Goal: Navigation & Orientation: Understand site structure

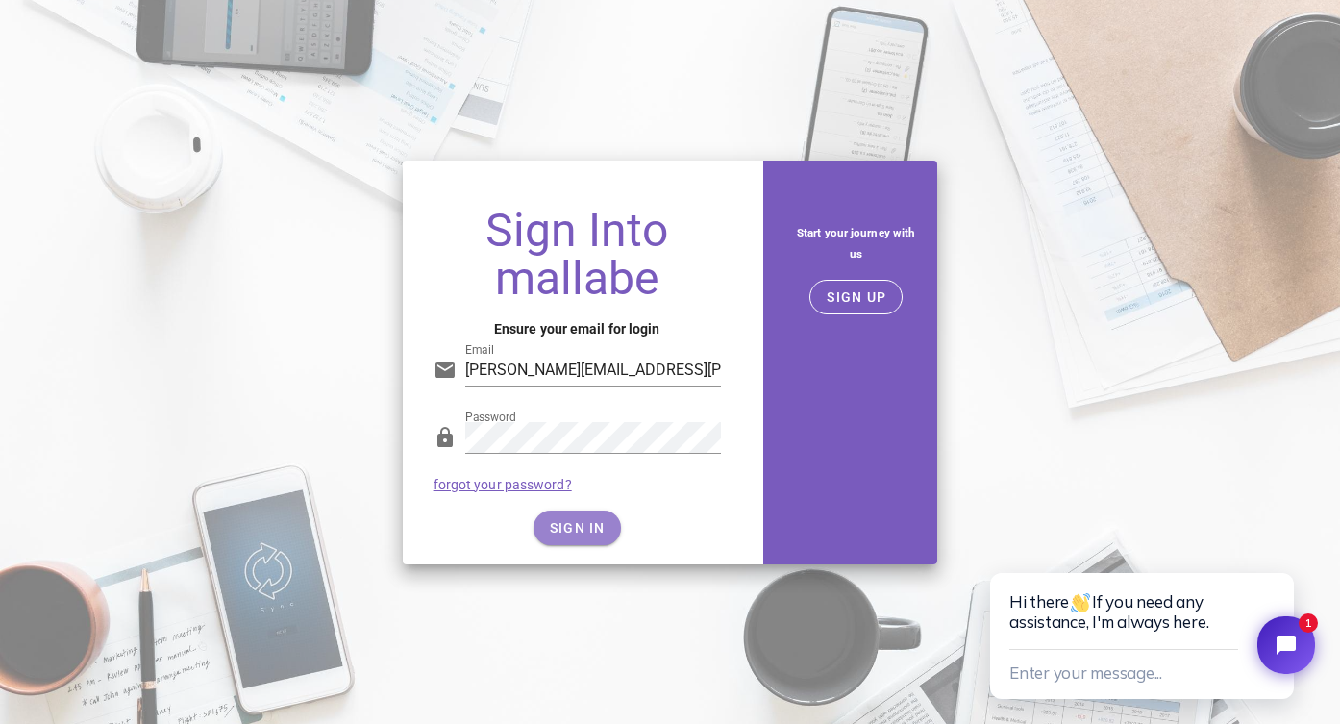
click at [596, 518] on button "SIGN IN" at bounding box center [576, 527] width 87 height 35
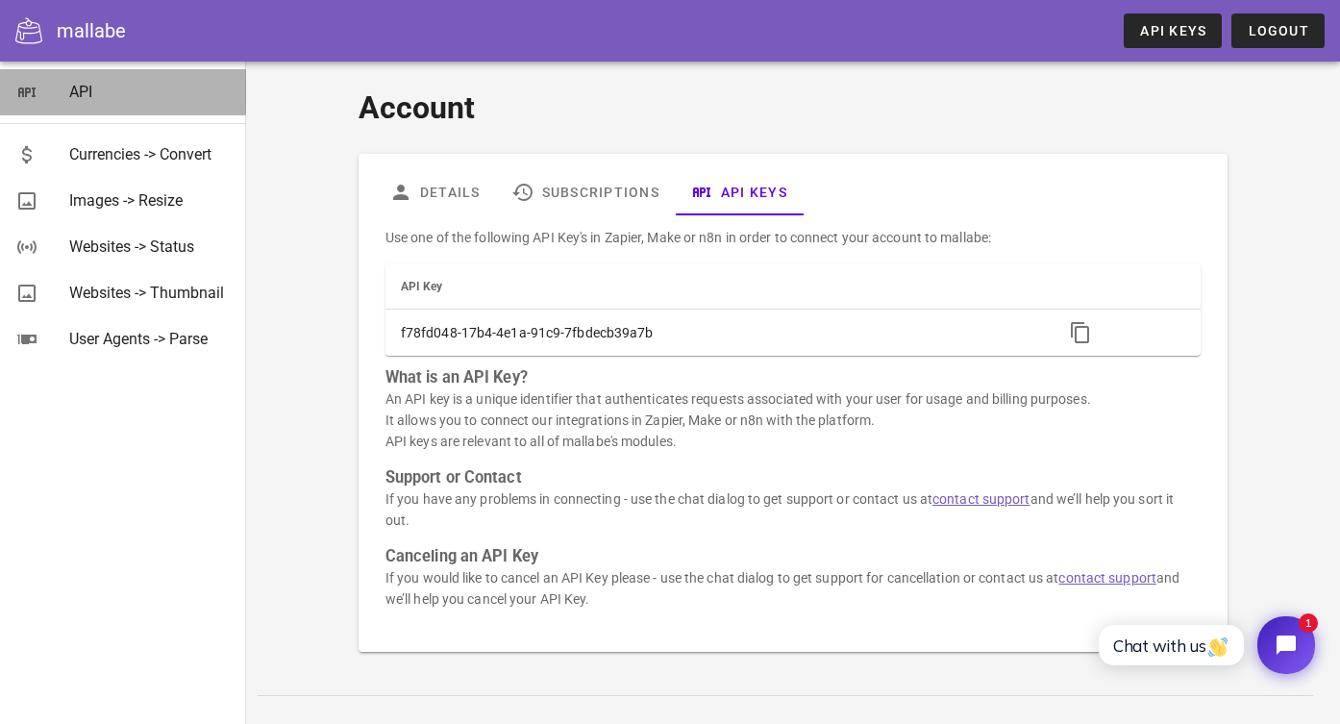
click at [73, 82] on div "API" at bounding box center [149, 91] width 161 height 41
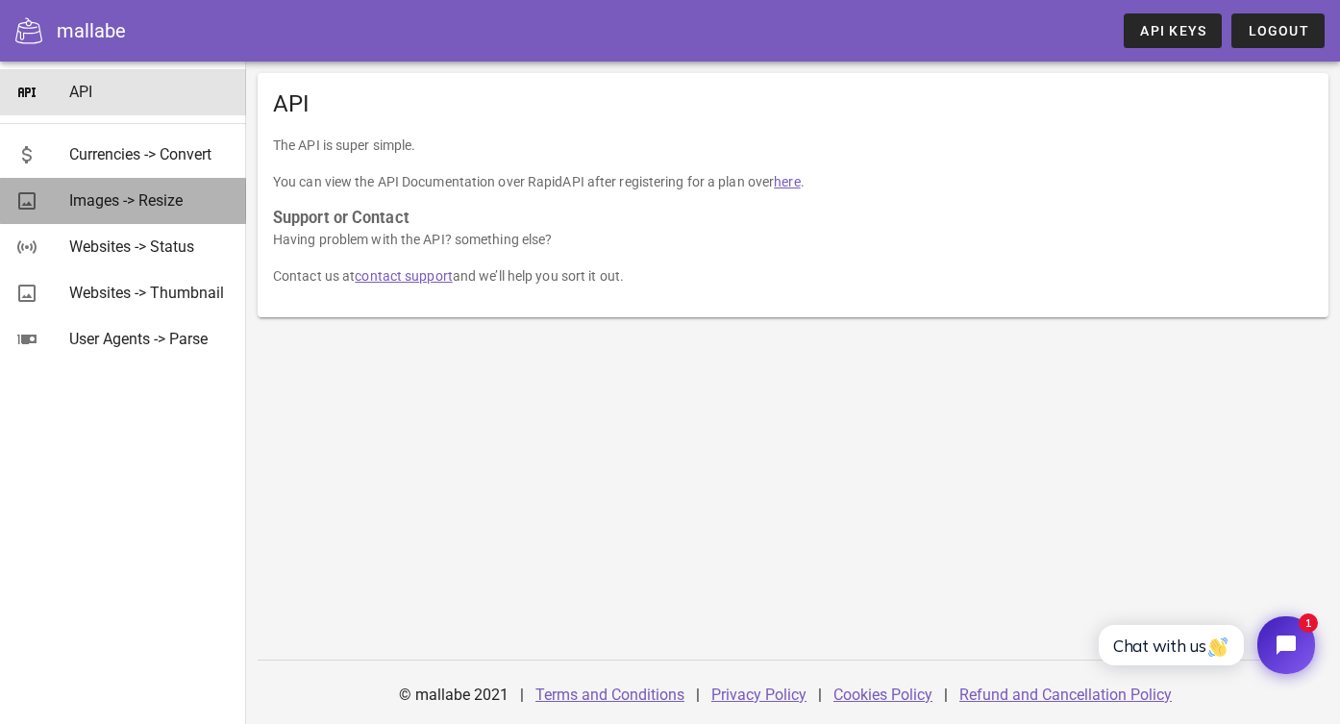
click at [119, 201] on div "Images -> Resize" at bounding box center [149, 200] width 161 height 18
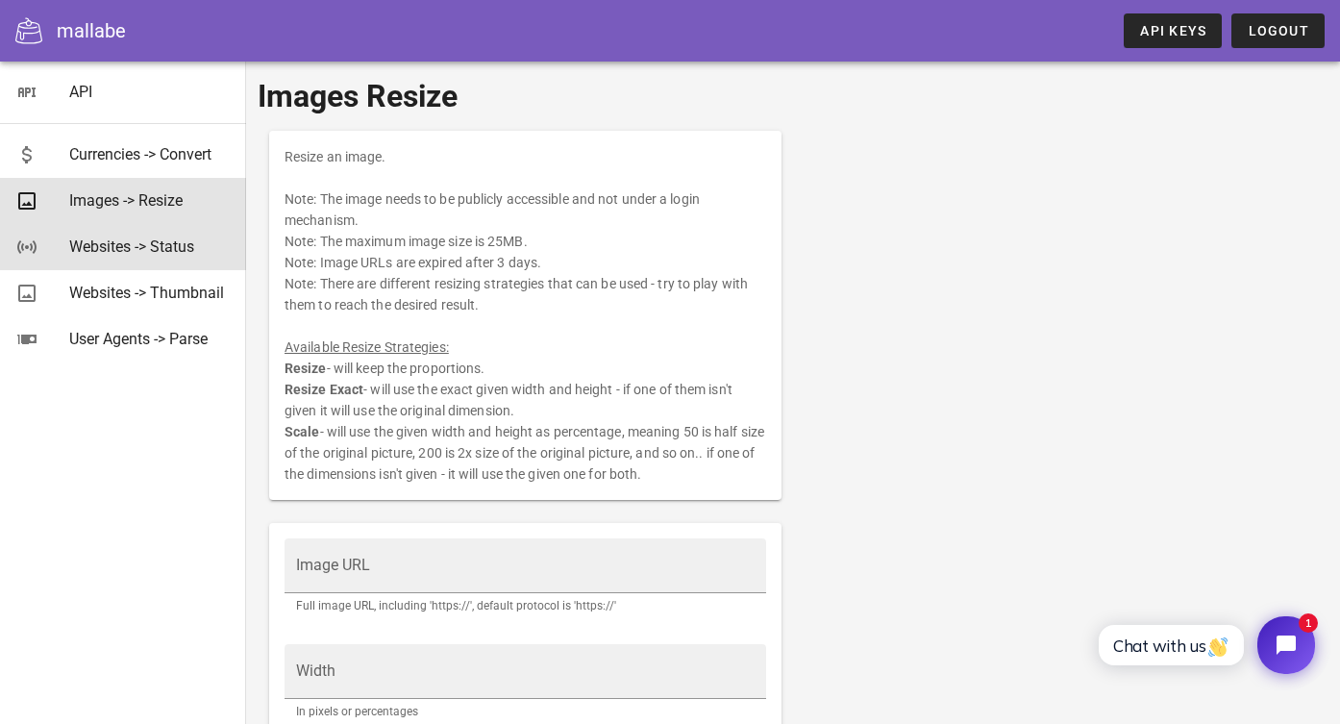
click at [90, 249] on div "Websites -> Status" at bounding box center [149, 246] width 161 height 18
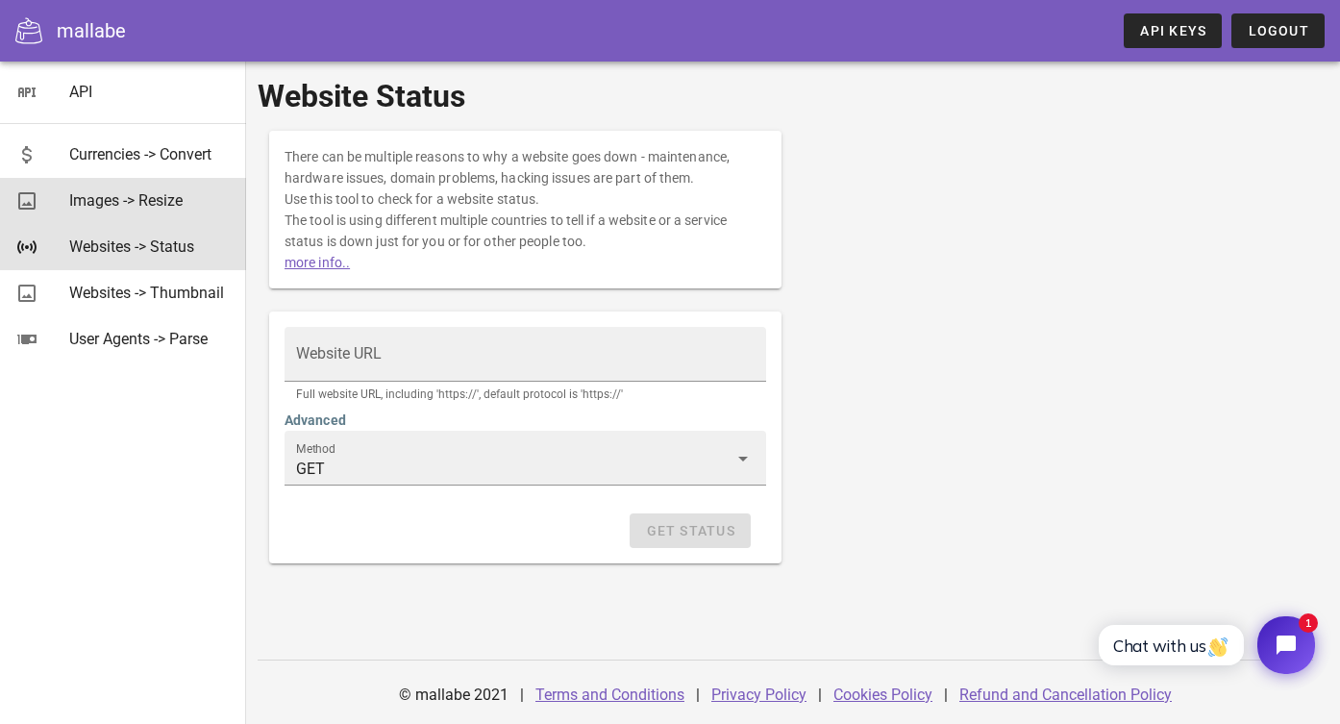
click at [103, 212] on div "Images -> Resize" at bounding box center [149, 200] width 161 height 41
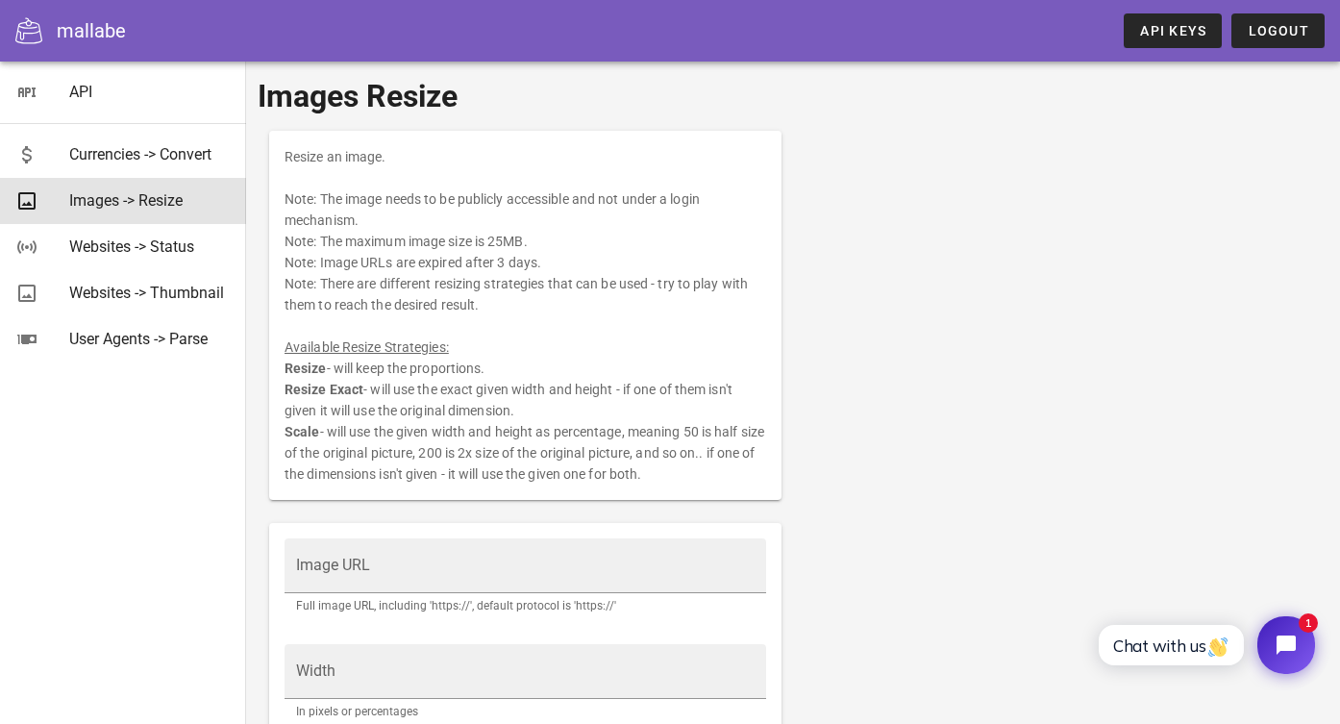
click at [90, 36] on div "mallabe" at bounding box center [91, 30] width 69 height 29
click at [33, 23] on icon at bounding box center [28, 30] width 27 height 27
click at [74, 88] on div "API" at bounding box center [149, 92] width 161 height 18
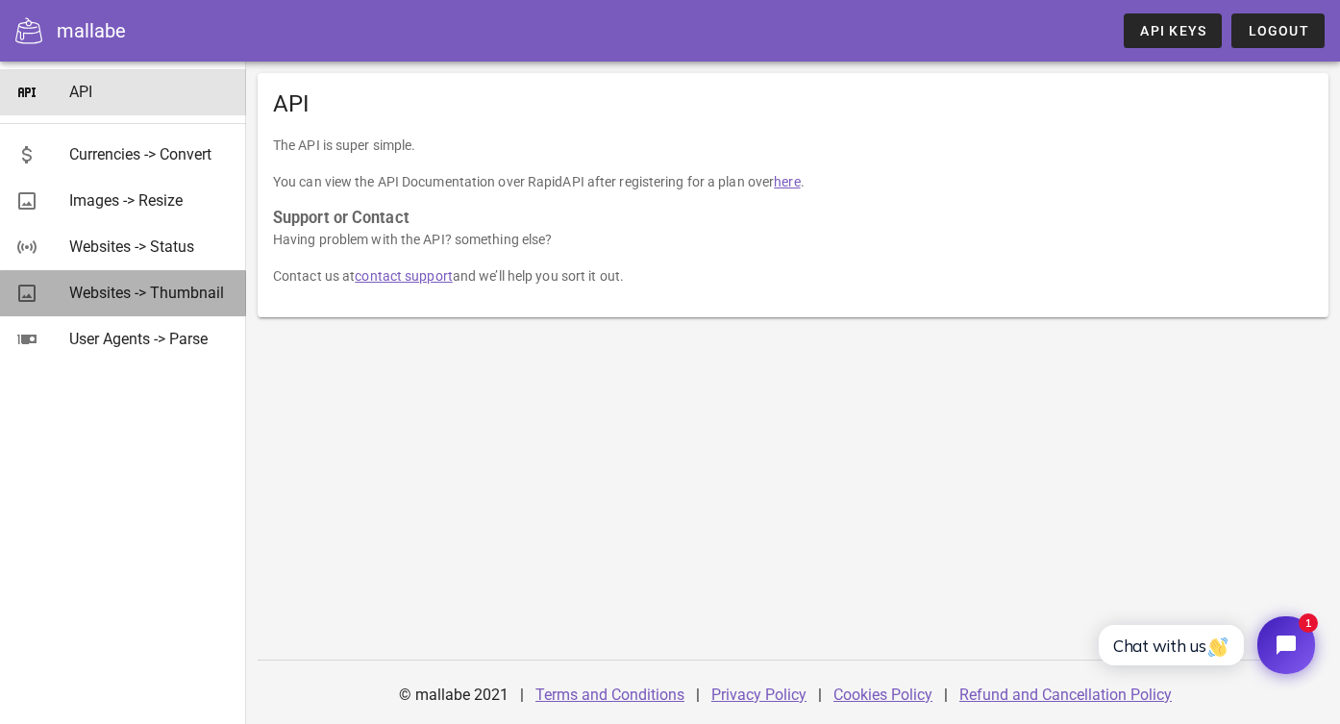
click at [92, 292] on div "Websites -> Thumbnail" at bounding box center [149, 293] width 161 height 18
